Goal: Task Accomplishment & Management: Use online tool/utility

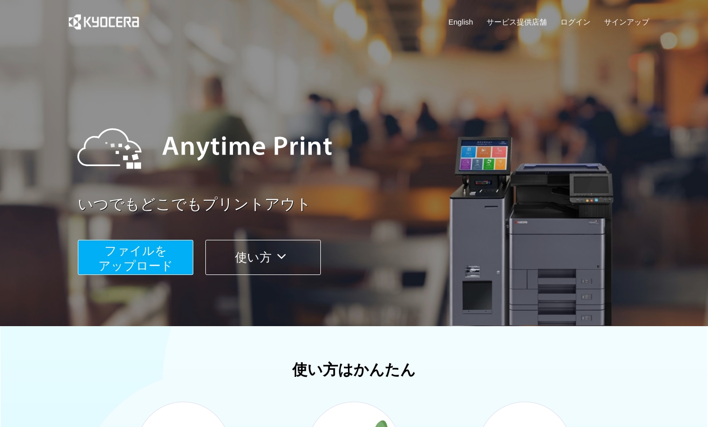
click at [155, 261] on span "ファイルを ​​アップロード" at bounding box center [135, 258] width 75 height 29
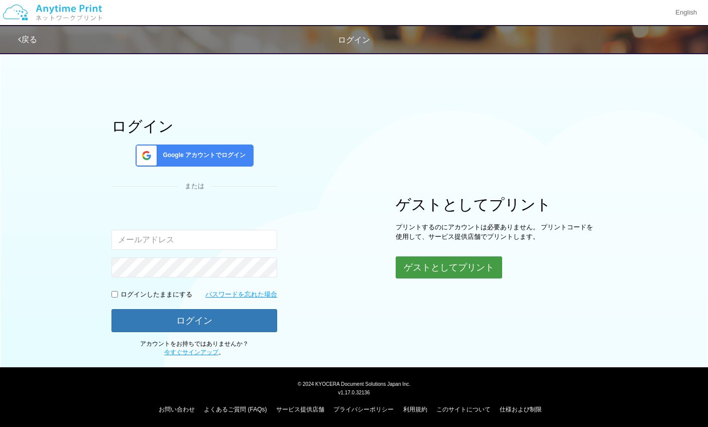
click at [442, 274] on button "ゲストとしてプリント" at bounding box center [449, 268] width 106 height 22
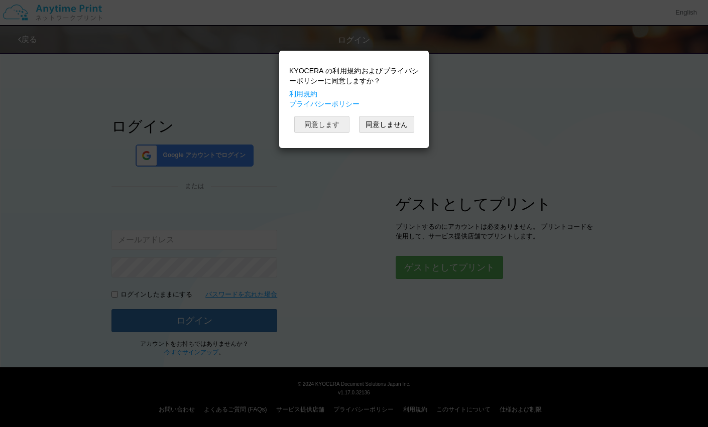
click at [344, 123] on button "同意します" at bounding box center [321, 124] width 55 height 17
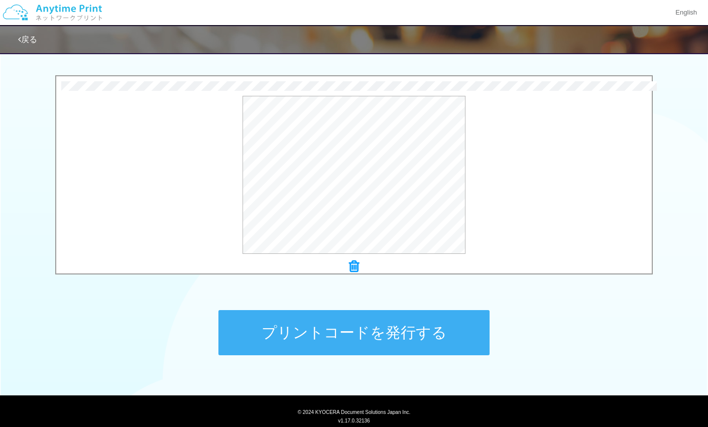
scroll to position [336, 0]
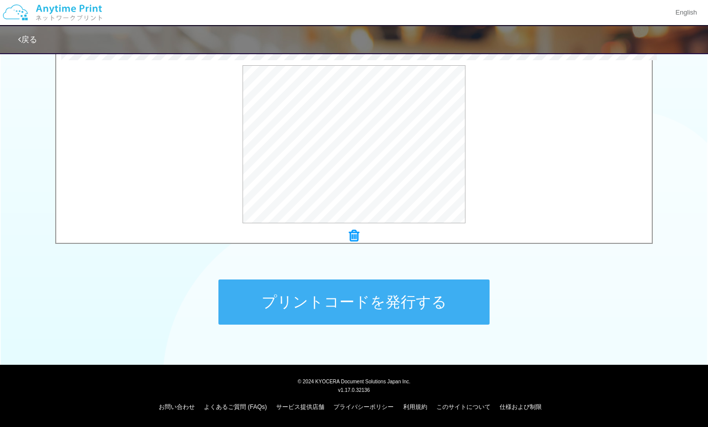
click at [393, 303] on button "プリントコードを発行する" at bounding box center [353, 302] width 271 height 45
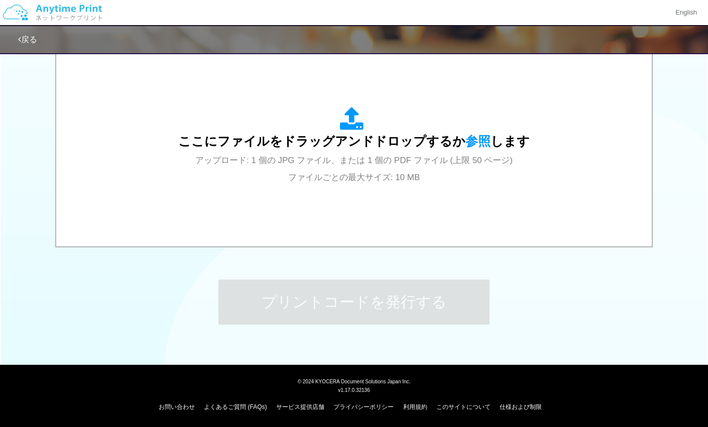
scroll to position [0, 0]
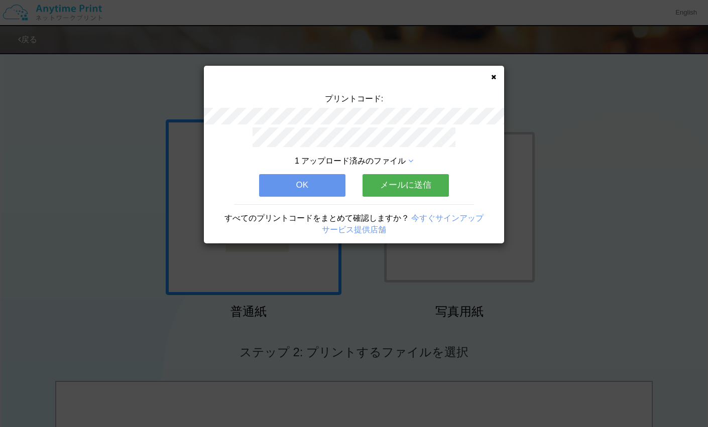
click at [409, 183] on button "メールに送信" at bounding box center [406, 185] width 86 height 22
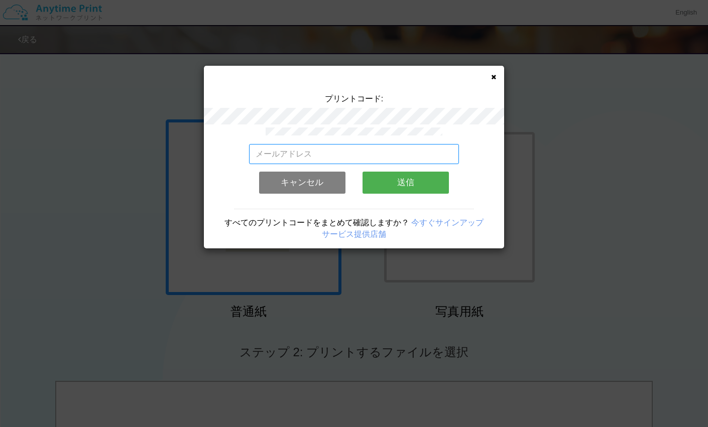
click at [392, 152] on input "email" at bounding box center [354, 154] width 210 height 20
type input "[EMAIL_ADDRESS][DOMAIN_NAME]"
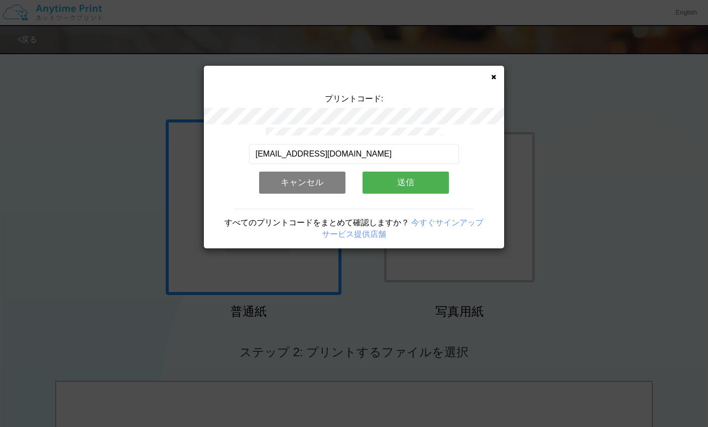
click at [396, 183] on button "送信" at bounding box center [406, 183] width 86 height 22
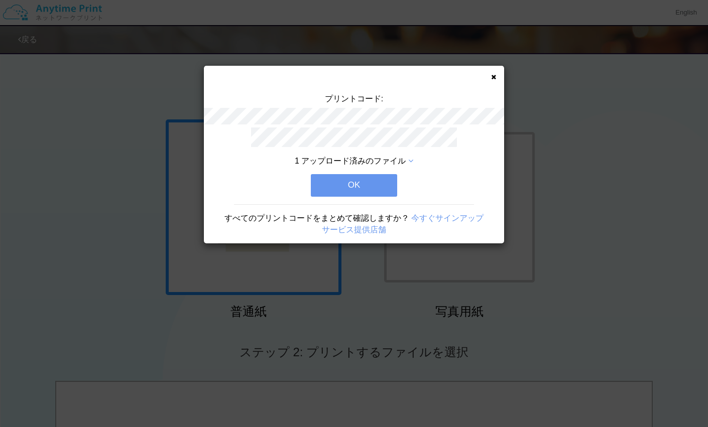
click at [413, 160] on icon at bounding box center [410, 161] width 5 height 8
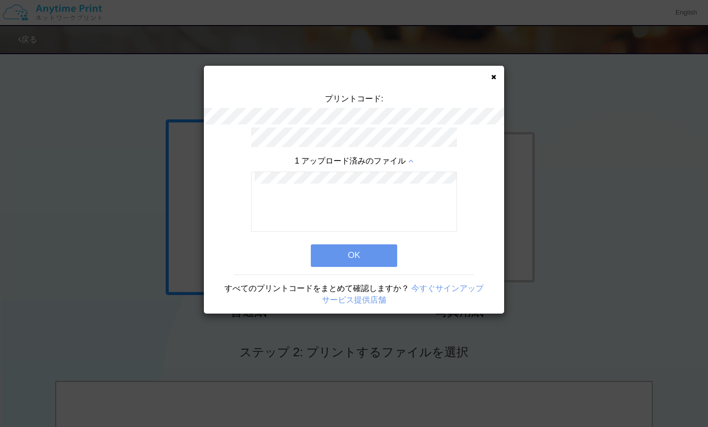
click at [396, 185] on div at bounding box center [354, 202] width 206 height 60
click at [413, 161] on icon at bounding box center [410, 161] width 5 height 8
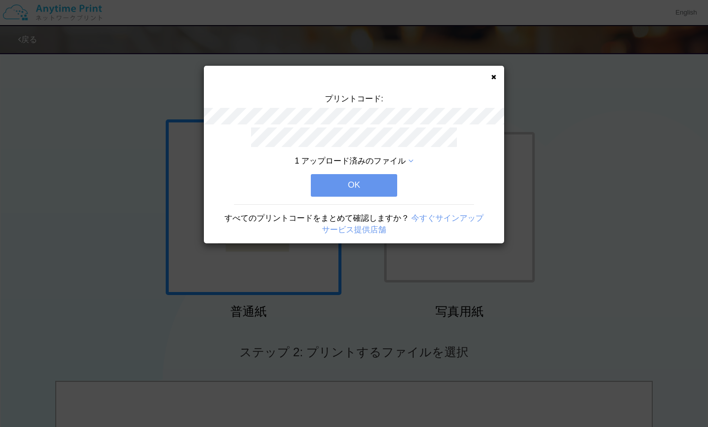
click at [367, 189] on button "OK" at bounding box center [354, 185] width 86 height 22
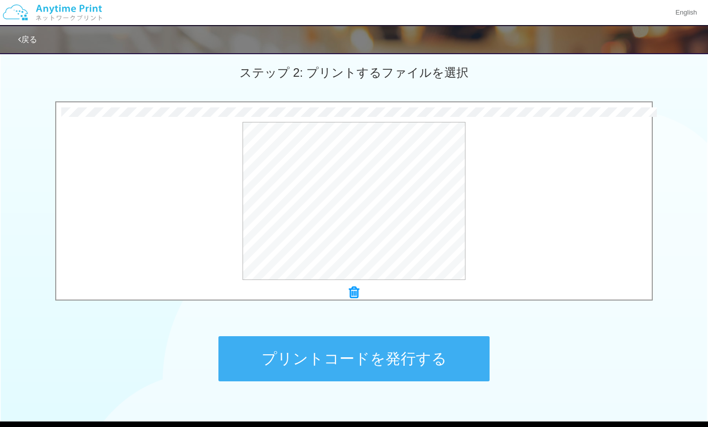
scroll to position [281, 0]
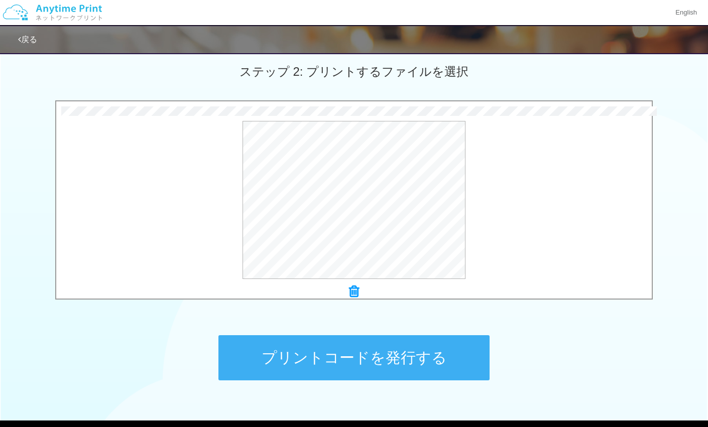
click at [324, 375] on button "プリントコードを発行する" at bounding box center [353, 357] width 271 height 45
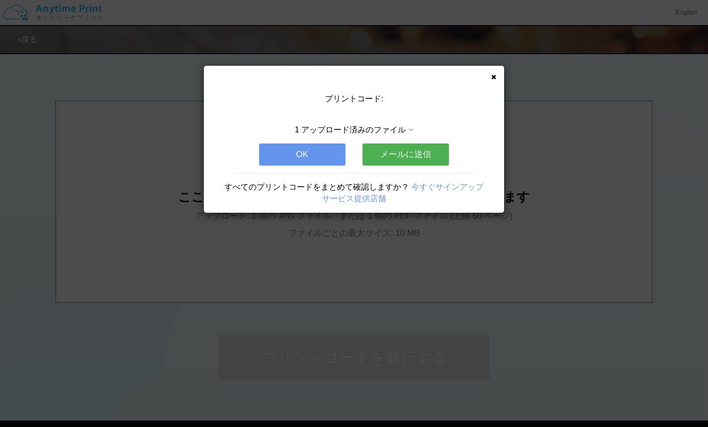
scroll to position [0, 0]
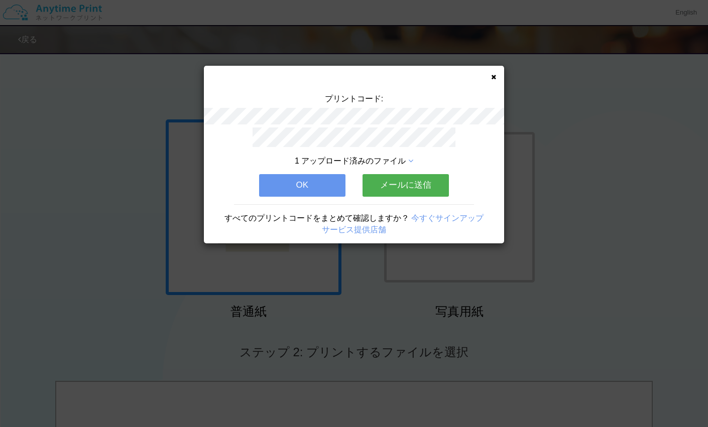
click at [406, 186] on button "メールに送信" at bounding box center [406, 185] width 86 height 22
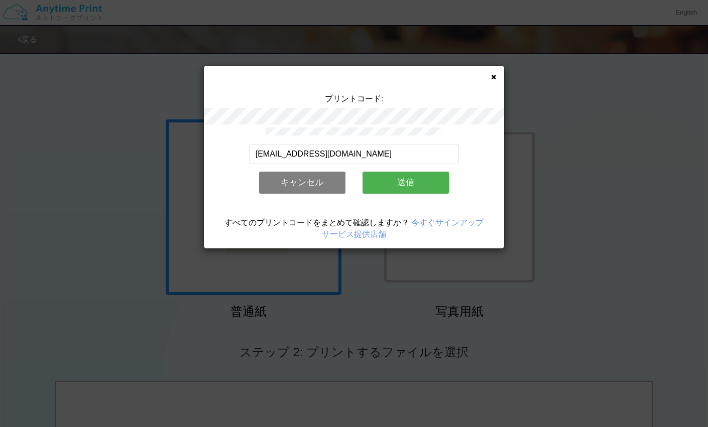
click at [406, 186] on button "送信" at bounding box center [406, 183] width 86 height 22
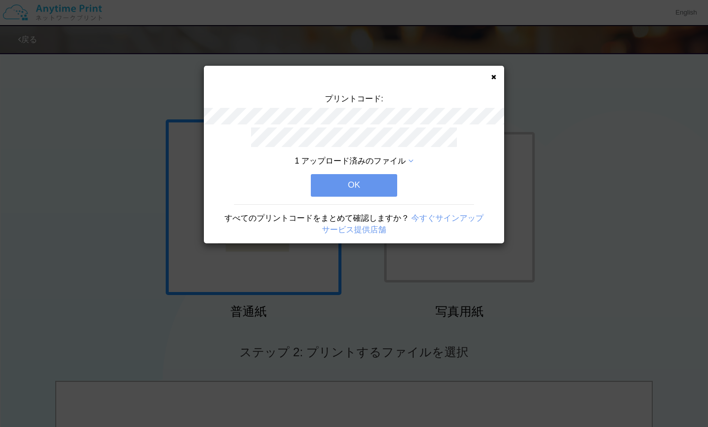
click at [383, 185] on button "OK" at bounding box center [354, 185] width 86 height 22
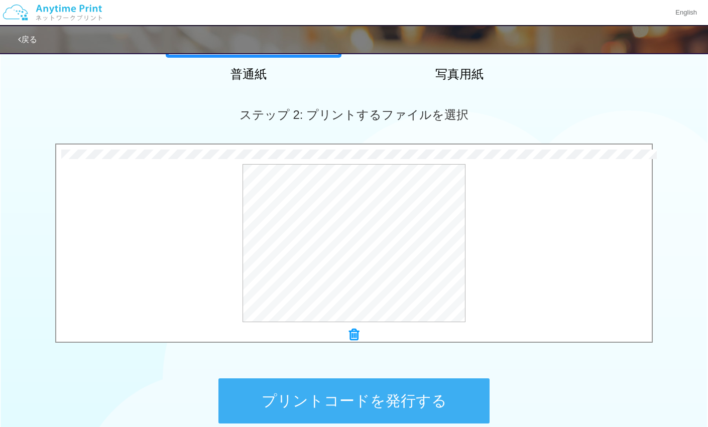
scroll to position [242, 0]
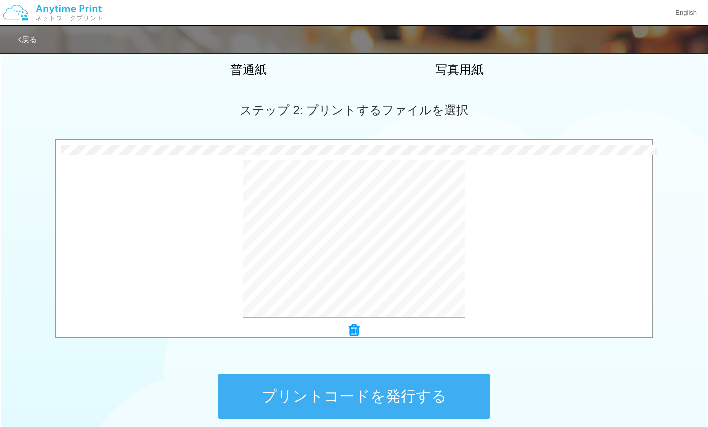
click at [388, 398] on button "プリントコードを発行する" at bounding box center [353, 396] width 271 height 45
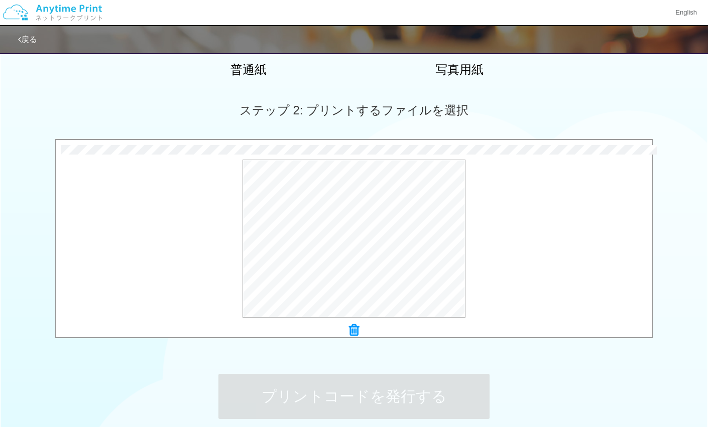
scroll to position [0, 0]
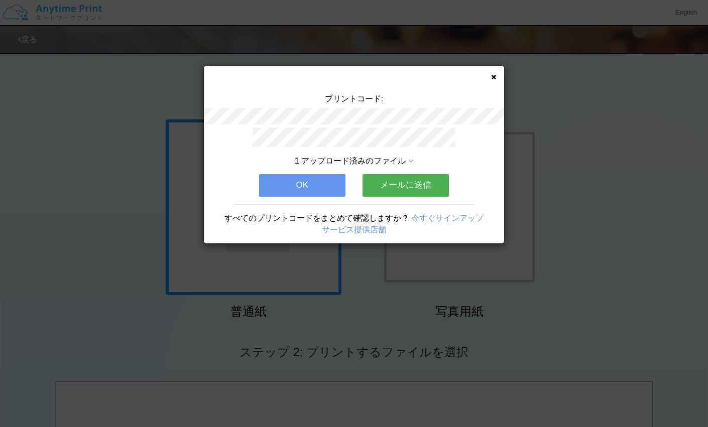
click at [425, 182] on button "メールに送信" at bounding box center [406, 185] width 86 height 22
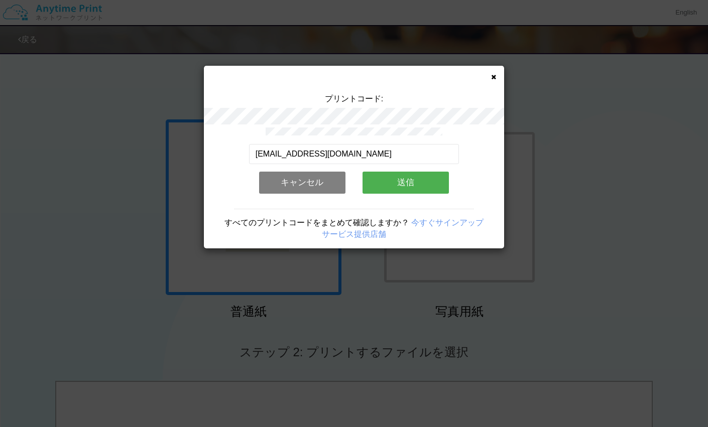
click at [425, 182] on button "送信" at bounding box center [406, 183] width 86 height 22
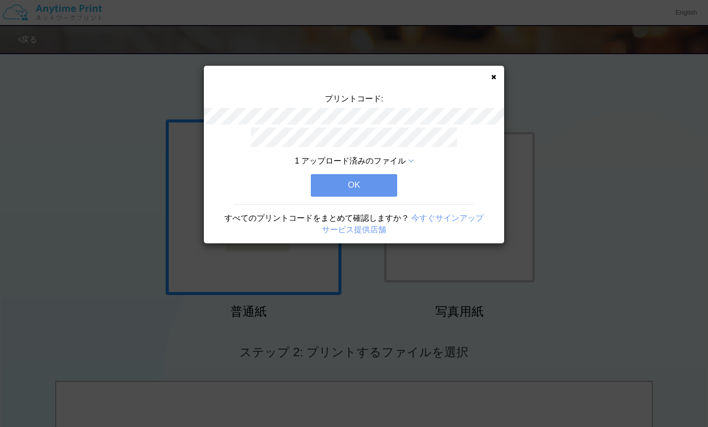
click at [371, 183] on button "OK" at bounding box center [354, 185] width 86 height 22
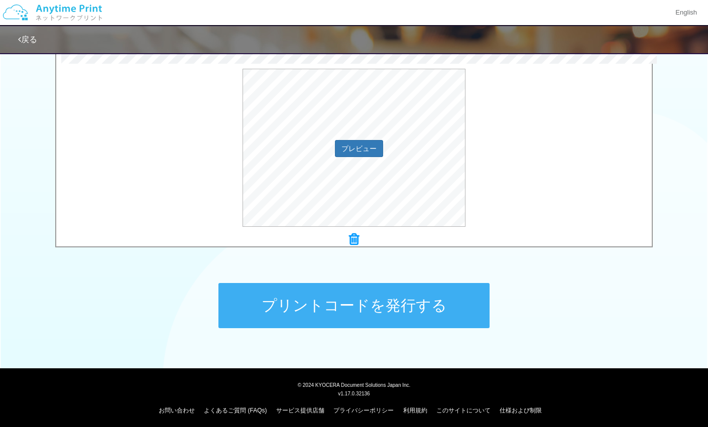
scroll to position [336, 0]
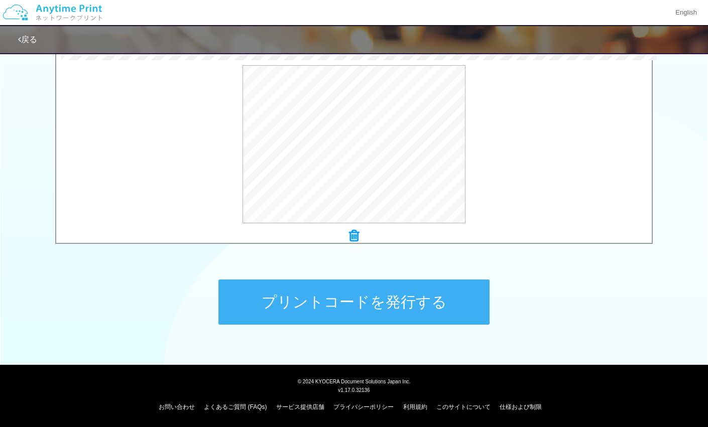
click at [410, 311] on button "プリントコードを発行する" at bounding box center [353, 302] width 271 height 45
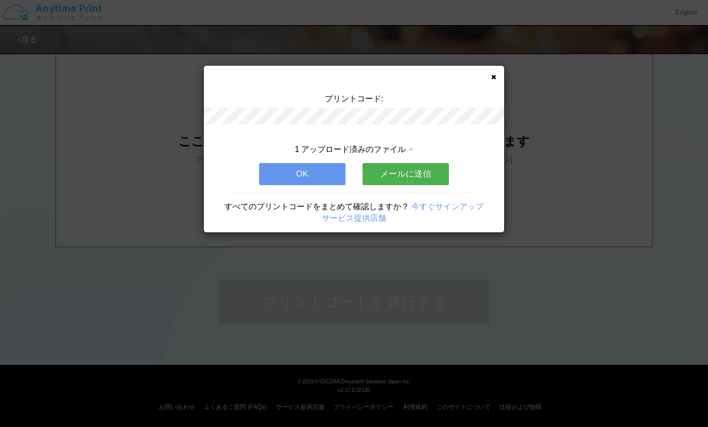
scroll to position [0, 0]
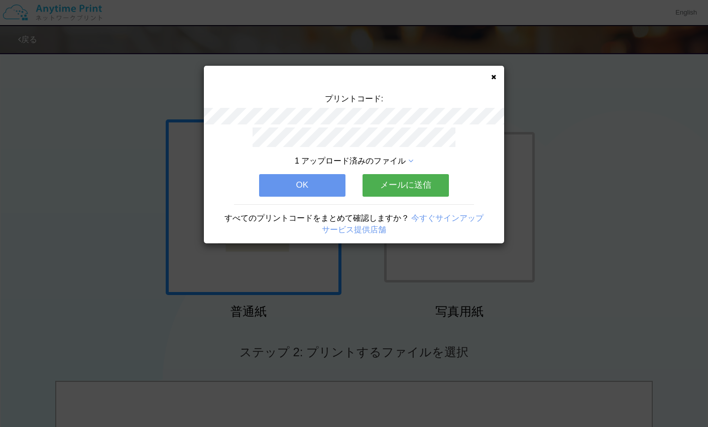
click at [405, 181] on button "メールに送信" at bounding box center [406, 185] width 86 height 22
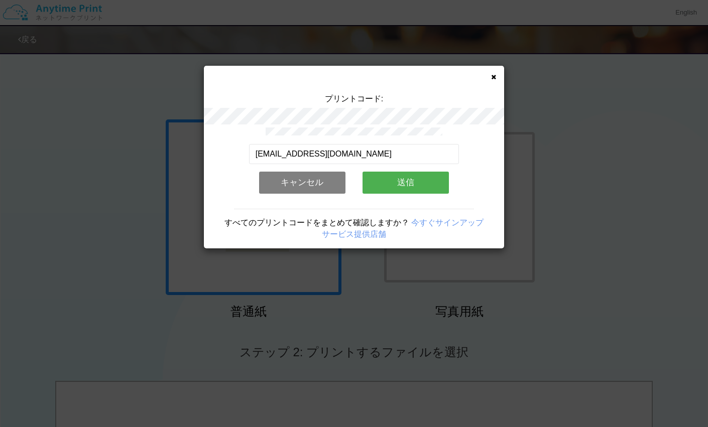
click at [405, 181] on button "送信" at bounding box center [406, 183] width 86 height 22
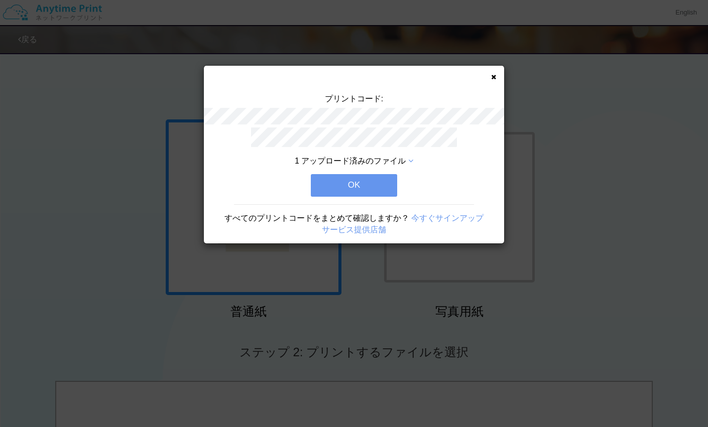
click at [368, 188] on button "OK" at bounding box center [354, 185] width 86 height 22
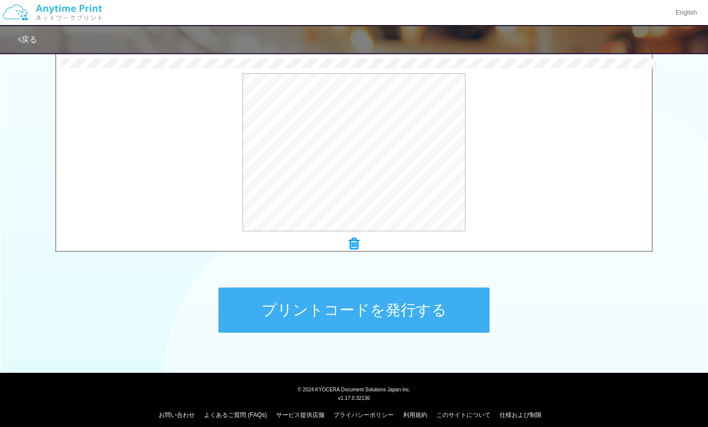
scroll to position [336, 0]
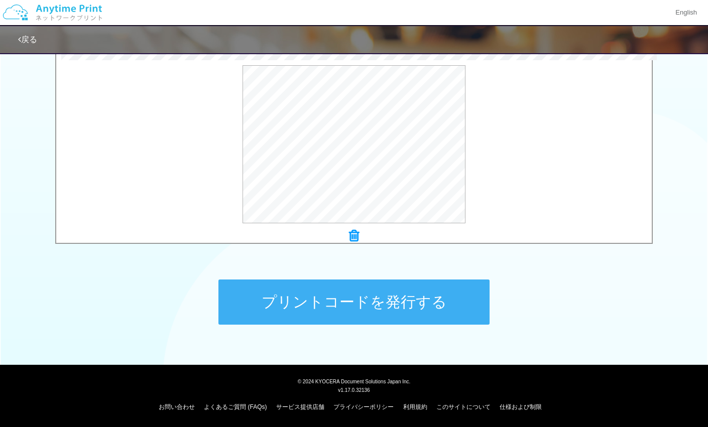
click at [383, 313] on button "プリントコードを発行する" at bounding box center [353, 302] width 271 height 45
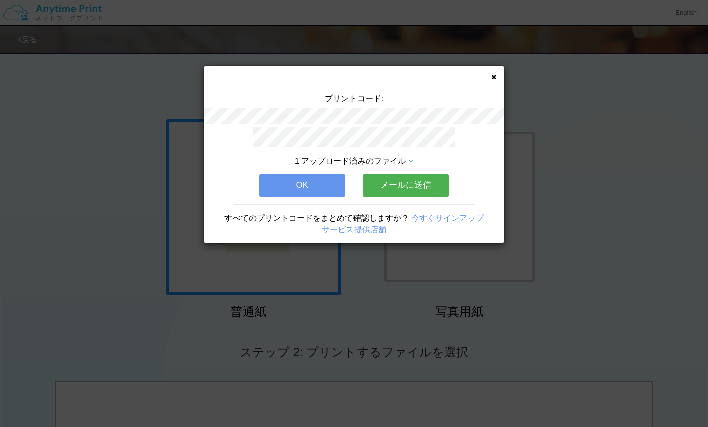
click at [420, 191] on button "メールに送信" at bounding box center [406, 185] width 86 height 22
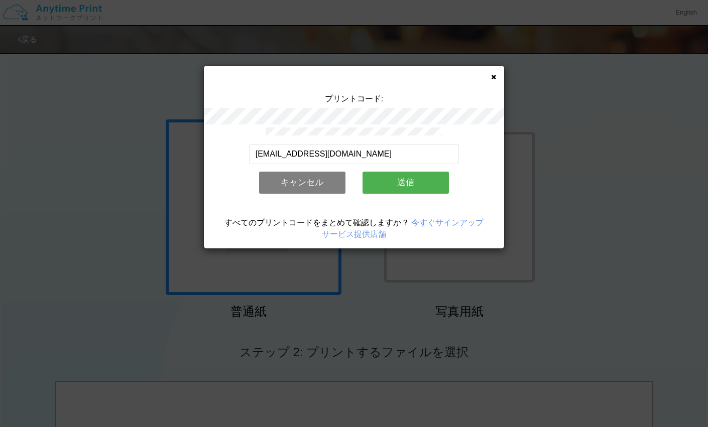
click at [420, 189] on button "送信" at bounding box center [406, 183] width 86 height 22
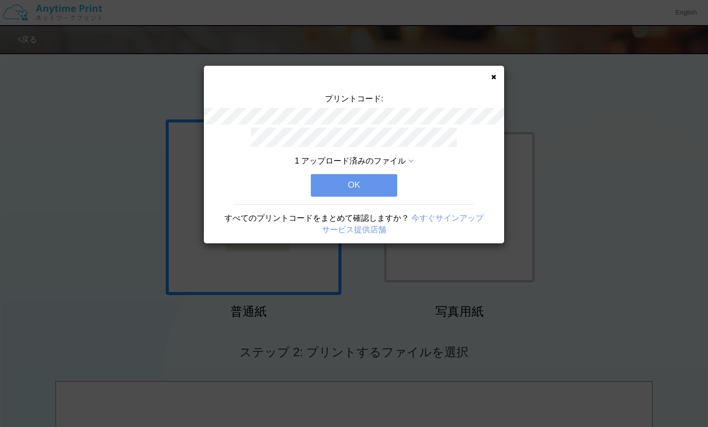
drag, startPoint x: 383, startPoint y: 187, endPoint x: 428, endPoint y: 183, distance: 45.4
click at [428, 183] on div "1 アップロード済みのファイル OK すべてのプリントコードをまとめて確認しますか？ 今すぐサインアップ サービス提供店舗" at bounding box center [354, 186] width 300 height 117
click at [412, 161] on icon at bounding box center [410, 161] width 5 height 8
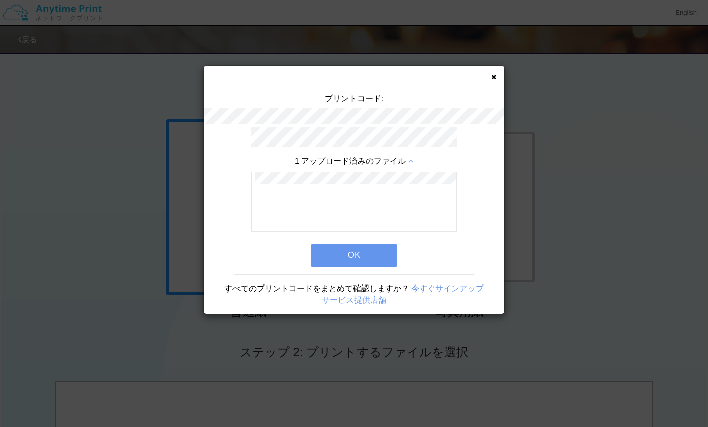
click at [412, 161] on icon at bounding box center [410, 161] width 5 height 8
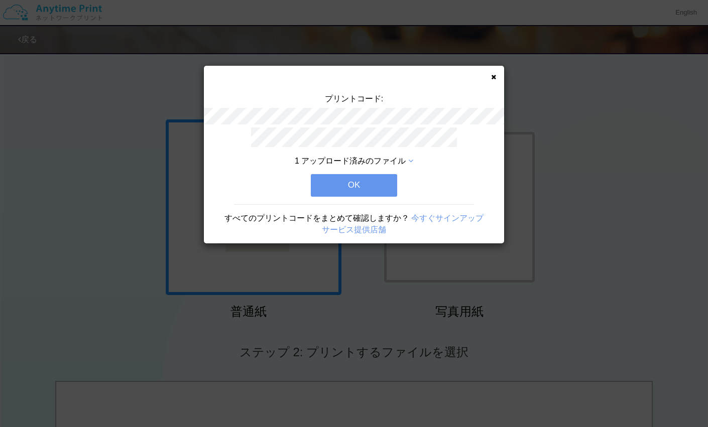
click at [388, 191] on button "OK" at bounding box center [354, 185] width 86 height 22
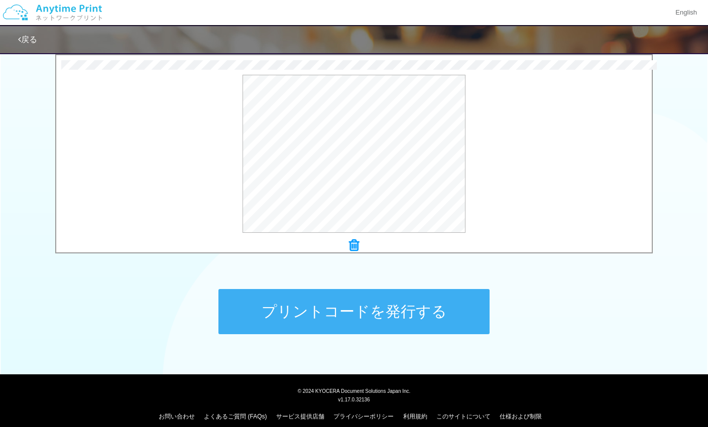
scroll to position [334, 0]
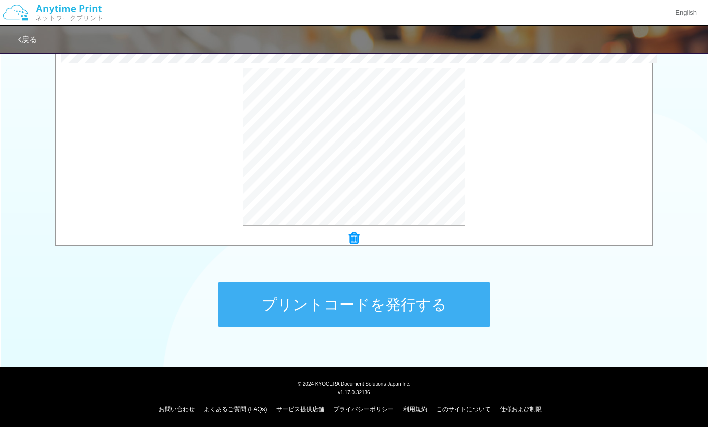
click at [422, 308] on button "プリントコードを発行する" at bounding box center [353, 304] width 271 height 45
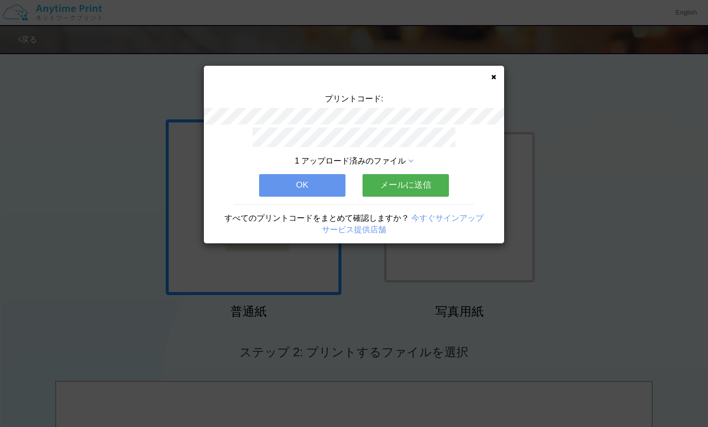
click at [423, 185] on button "メールに送信" at bounding box center [406, 185] width 86 height 22
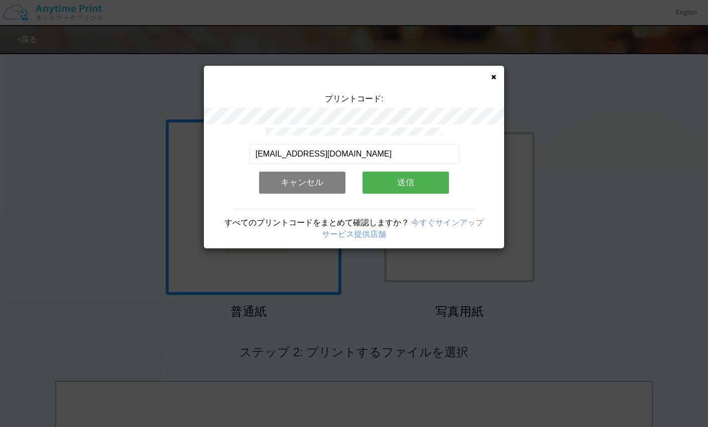
click at [423, 185] on button "送信" at bounding box center [406, 183] width 86 height 22
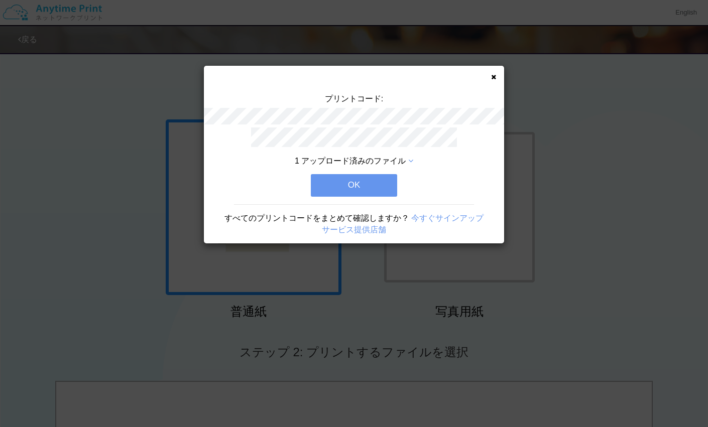
click at [374, 190] on button "OK" at bounding box center [354, 185] width 86 height 22
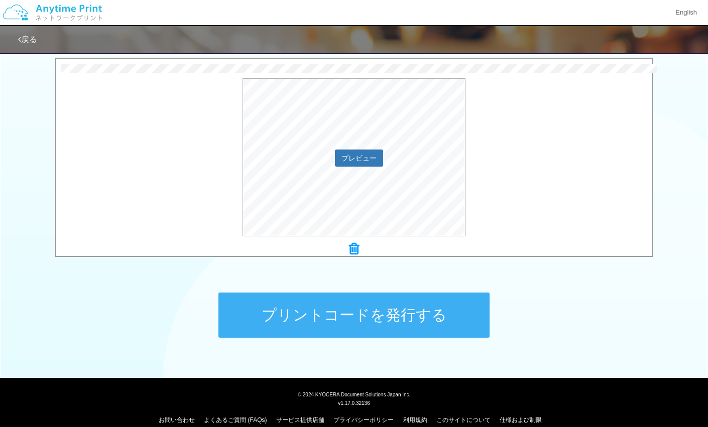
scroll to position [336, 0]
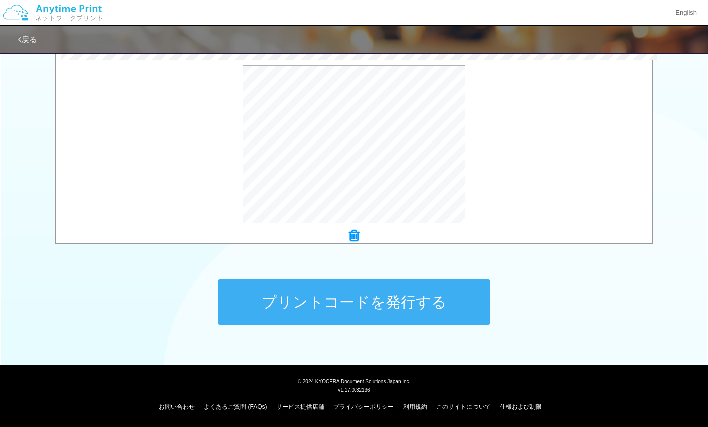
click at [418, 299] on button "プリントコードを発行する" at bounding box center [353, 302] width 271 height 45
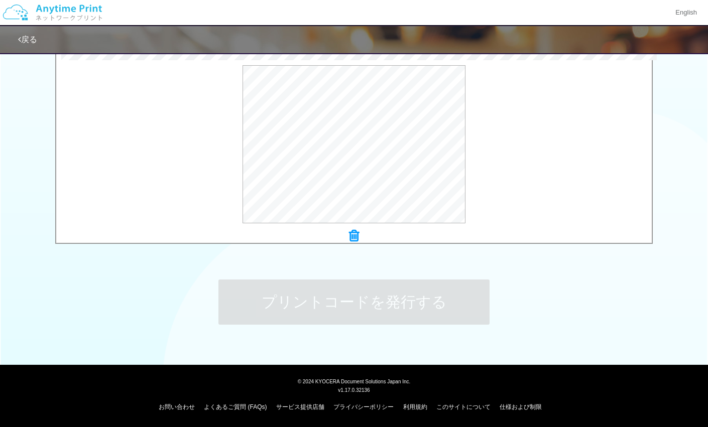
scroll to position [0, 0]
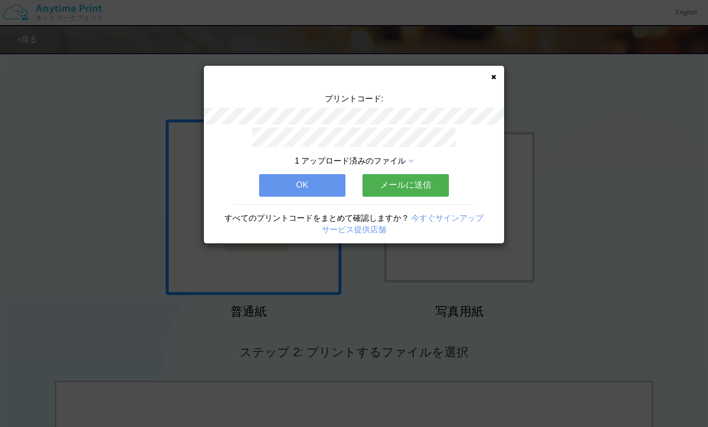
click at [420, 185] on button "メールに送信" at bounding box center [406, 185] width 86 height 22
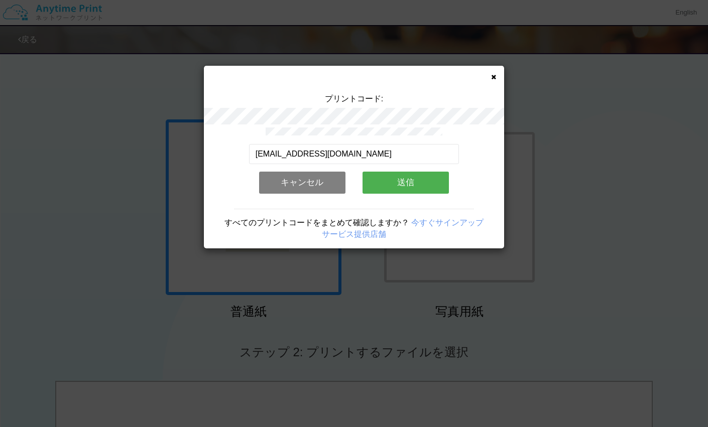
click at [420, 185] on button "送信" at bounding box center [406, 183] width 86 height 22
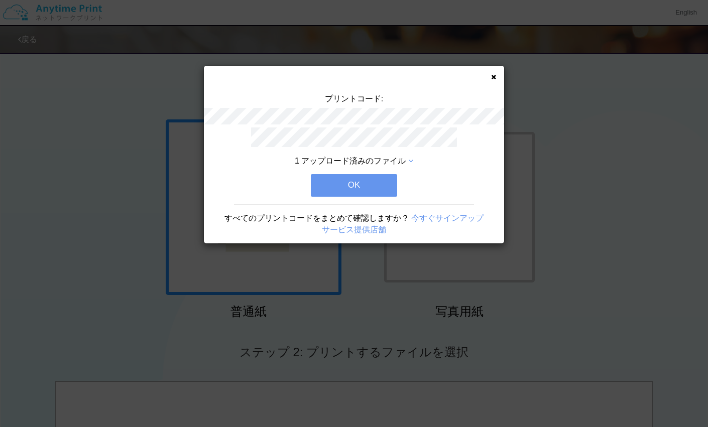
click at [367, 181] on button "OK" at bounding box center [354, 185] width 86 height 22
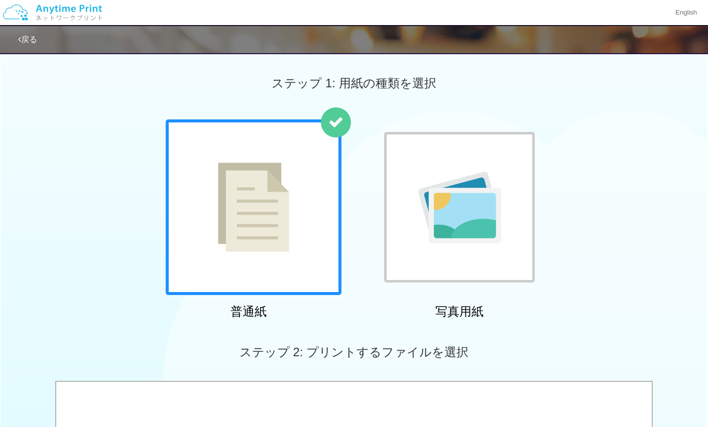
click at [486, 193] on img at bounding box center [459, 208] width 83 height 72
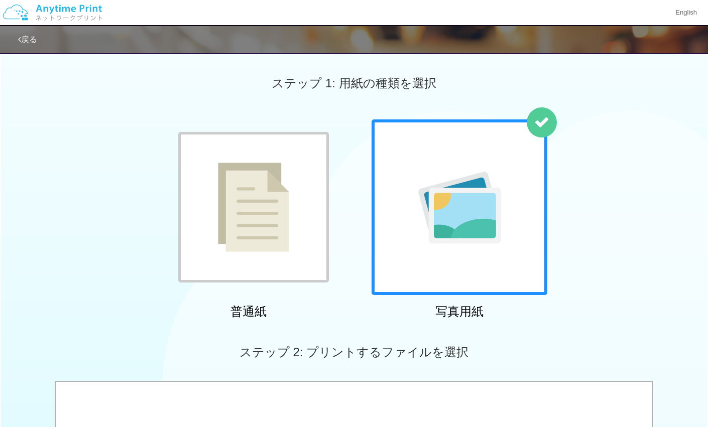
click at [486, 193] on img at bounding box center [459, 208] width 83 height 72
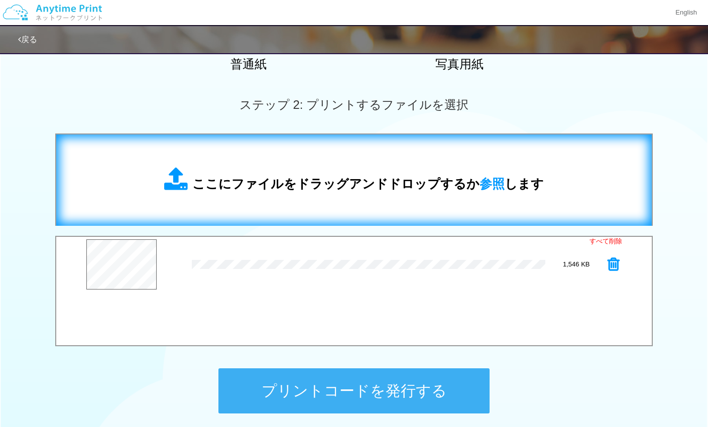
scroll to position [250, 0]
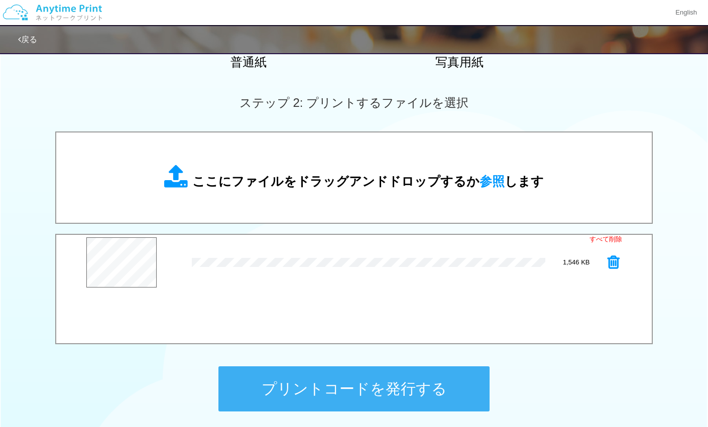
click at [118, 307] on div "すべて削除 プレビュー × お弁当.jpg 1,546 KB" at bounding box center [354, 289] width 598 height 110
click at [322, 379] on button "プリントコードを発行する" at bounding box center [353, 389] width 271 height 45
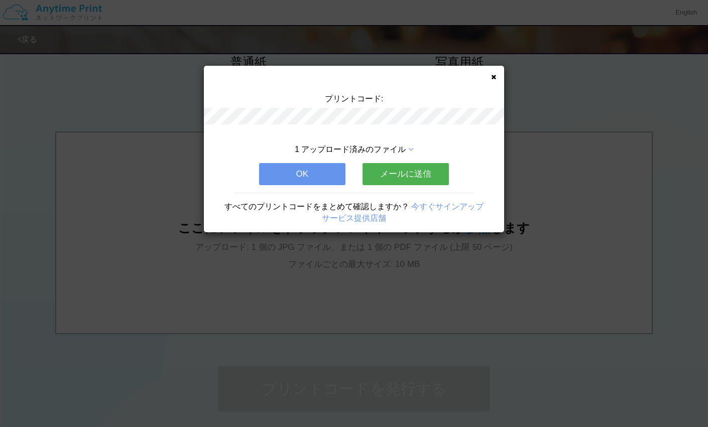
scroll to position [0, 0]
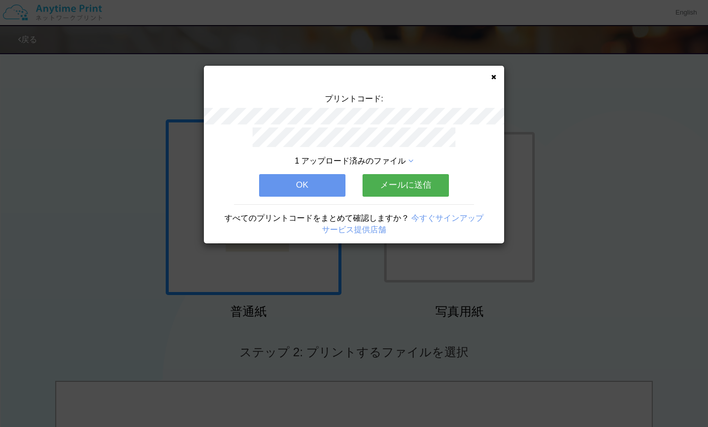
click at [408, 161] on div "1 アップロード済みのファイル" at bounding box center [354, 162] width 210 height 12
click at [408, 159] on icon at bounding box center [410, 161] width 5 height 8
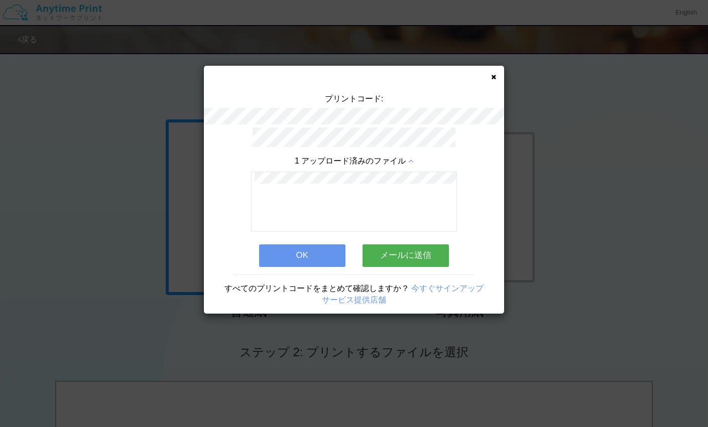
click at [408, 159] on icon at bounding box center [410, 161] width 5 height 8
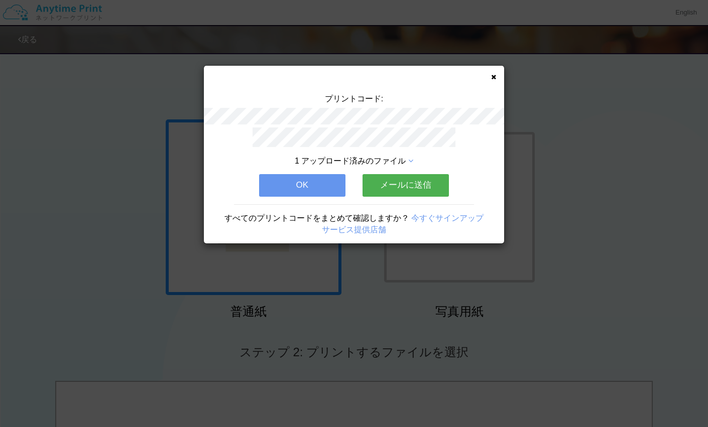
click at [407, 187] on button "メールに送信" at bounding box center [406, 185] width 86 height 22
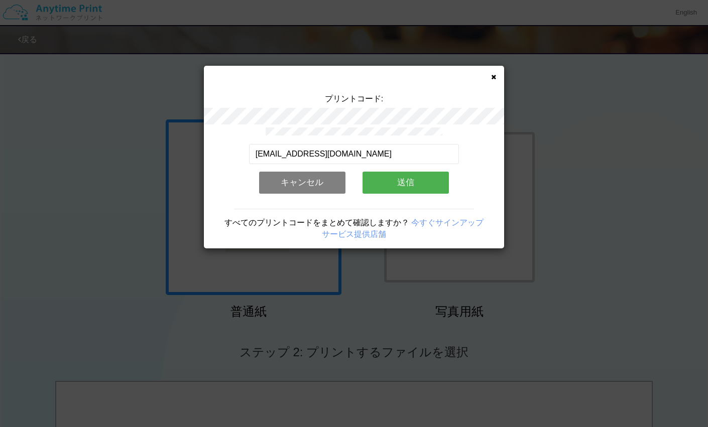
click at [407, 187] on button "送信" at bounding box center [406, 183] width 86 height 22
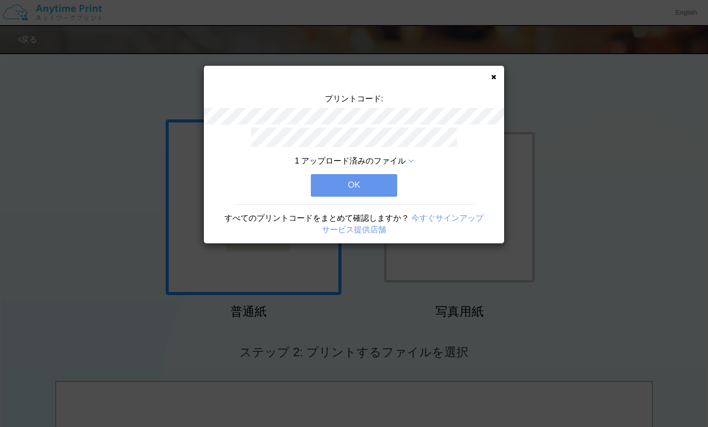
click at [372, 189] on button "OK" at bounding box center [354, 185] width 86 height 22
